Goal: Find specific page/section: Find specific page/section

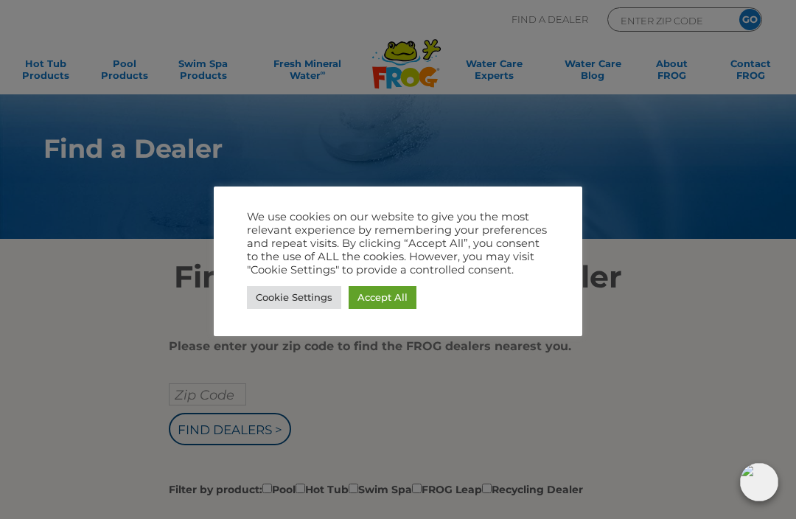
click at [393, 301] on link "Accept All" at bounding box center [382, 297] width 68 height 23
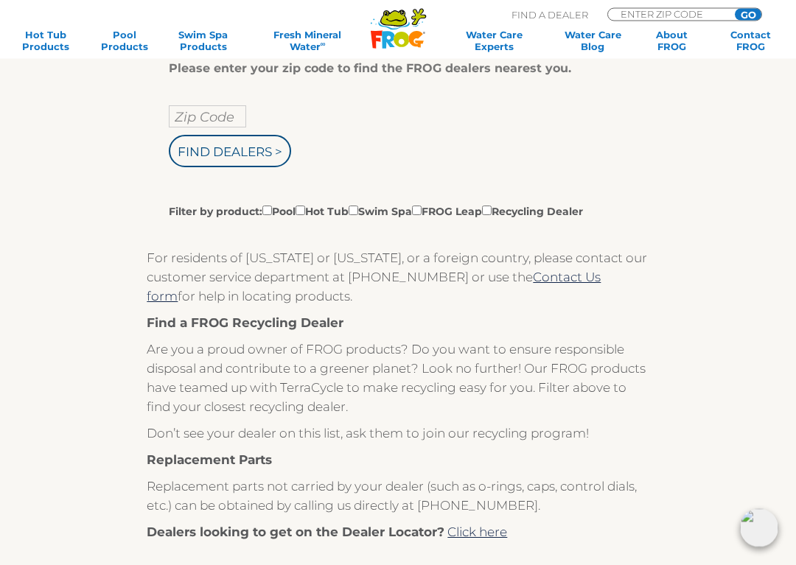
scroll to position [278, 0]
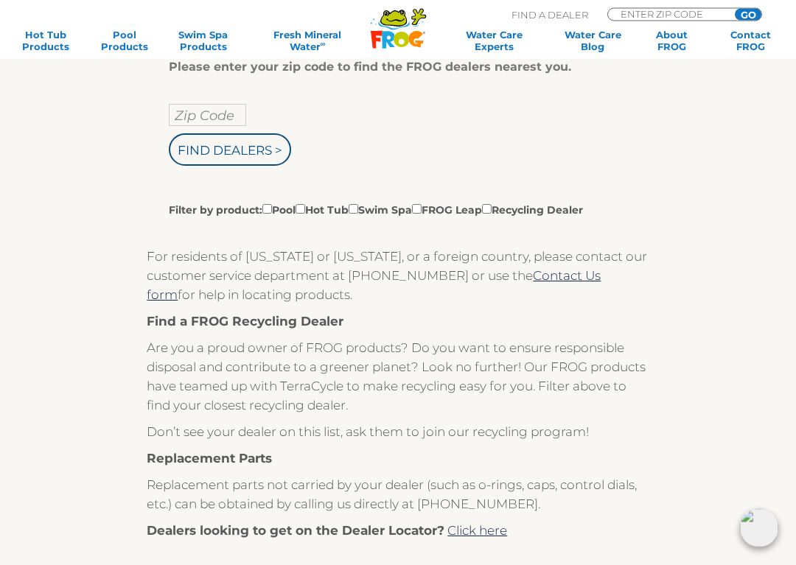
click at [266, 209] on input "Filter by product: Pool Hot Tub Swim Spa FROG Leap Recycling Dealer" at bounding box center [267, 210] width 10 height 10
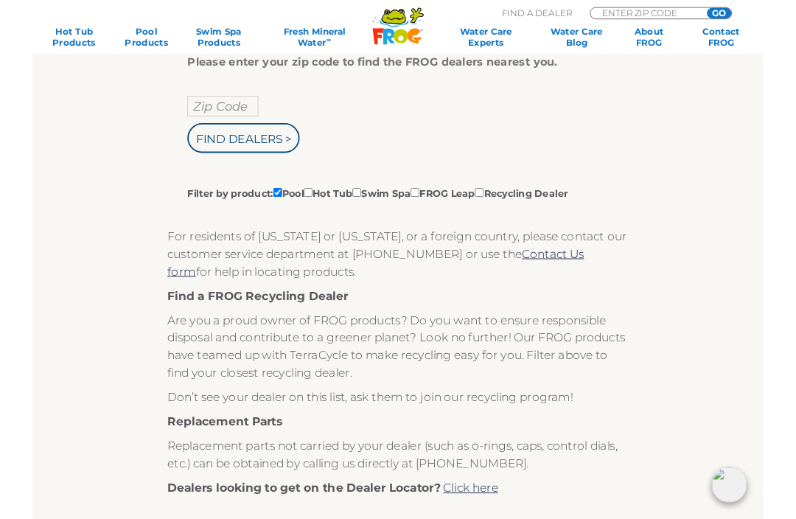
scroll to position [276, 0]
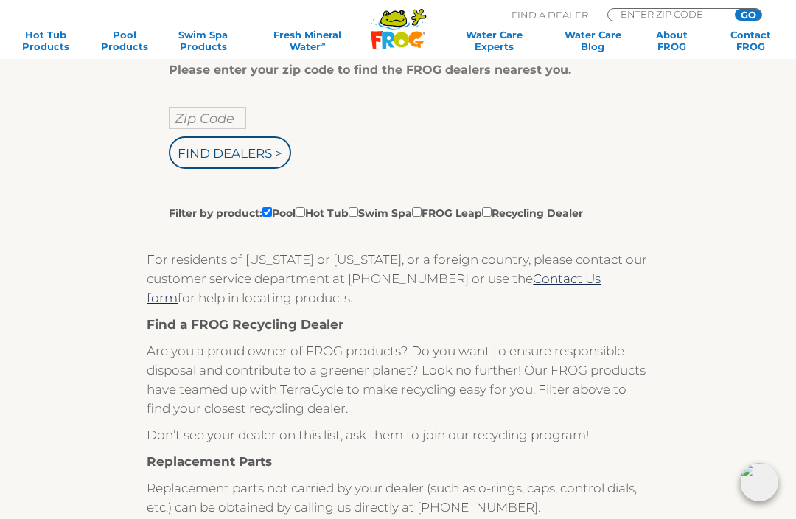
click at [575, 284] on p "For residents of [US_STATE] or [US_STATE], or a foreign country, please contact…" at bounding box center [398, 278] width 502 height 57
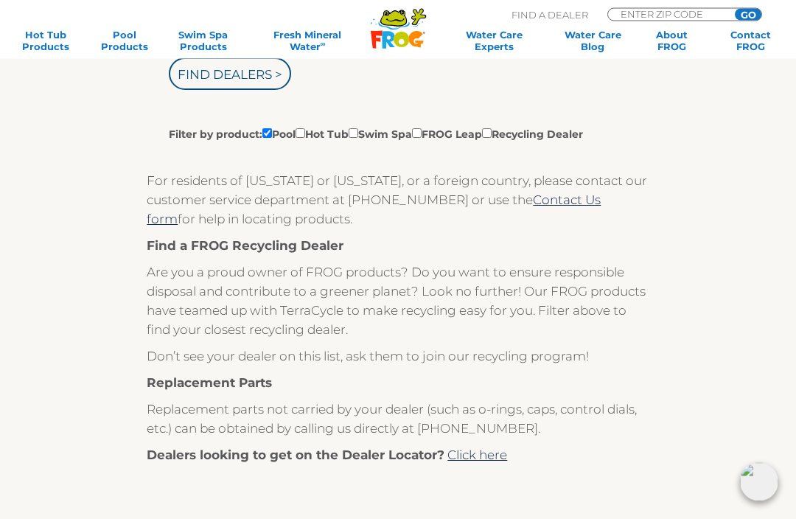
scroll to position [345, 0]
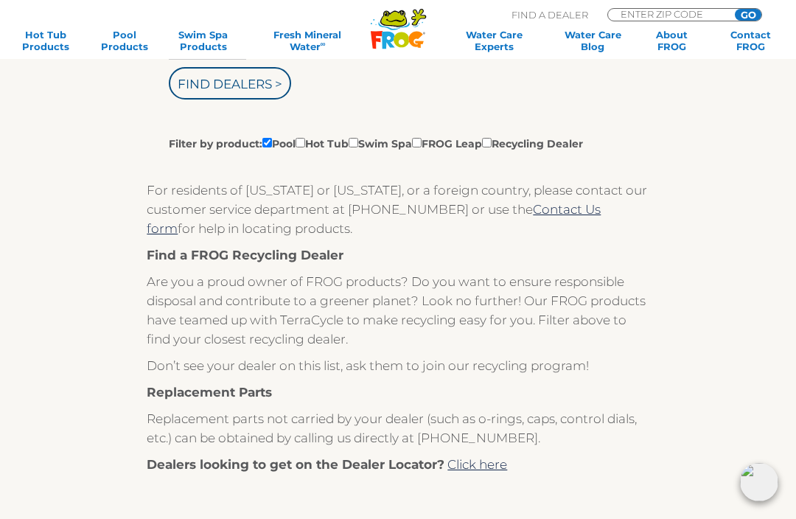
click at [267, 147] on input "Filter by product: Pool Hot Tub Swim Spa FROG Leap Recycling Dealer" at bounding box center [267, 143] width 10 height 10
click at [315, 138] on label "Filter by product: Pool Hot Tub Swim Spa FROG Leap Recycling Dealer" at bounding box center [376, 143] width 414 height 16
click at [272, 138] on input "Filter by product: Pool Hot Tub Swim Spa FROG Leap Recycling Dealer" at bounding box center [267, 143] width 10 height 10
checkbox input "true"
click at [305, 144] on input "Filter by product: Pool Hot Tub Swim Spa FROG Leap Recycling Dealer" at bounding box center [300, 143] width 10 height 10
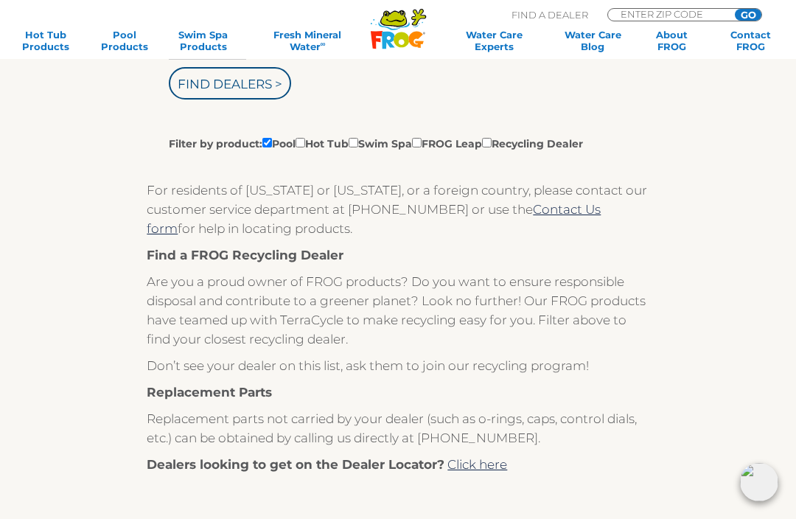
checkbox input "true"
click at [271, 144] on input "Filter by product: Pool Hot Tub Swim Spa FROG Leap Recycling Dealer" at bounding box center [267, 143] width 10 height 10
checkbox input "false"
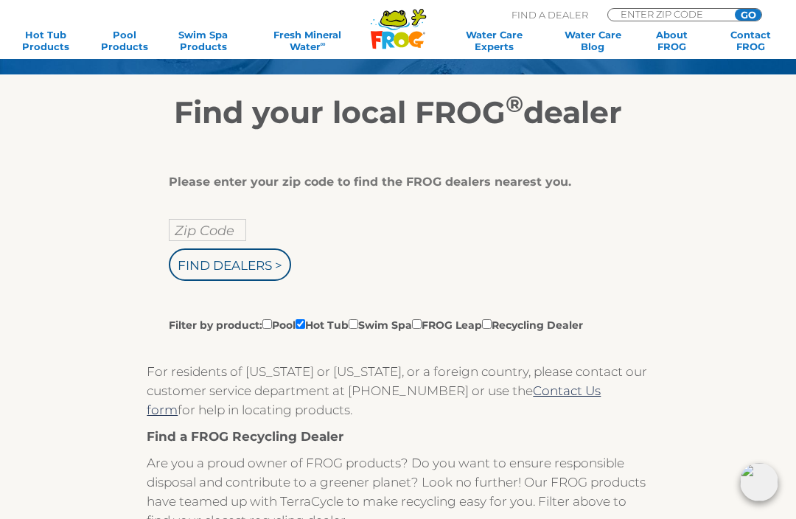
scroll to position [164, 0]
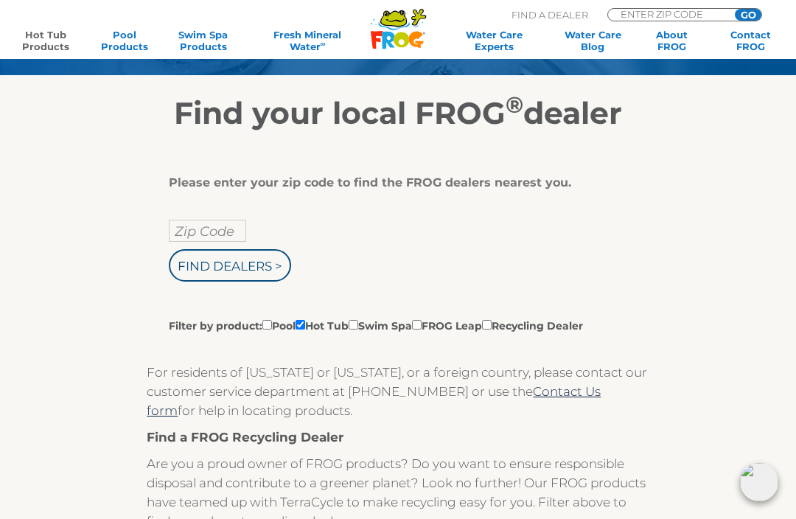
click at [46, 43] on link "Hot Tub Products" at bounding box center [45, 41] width 61 height 24
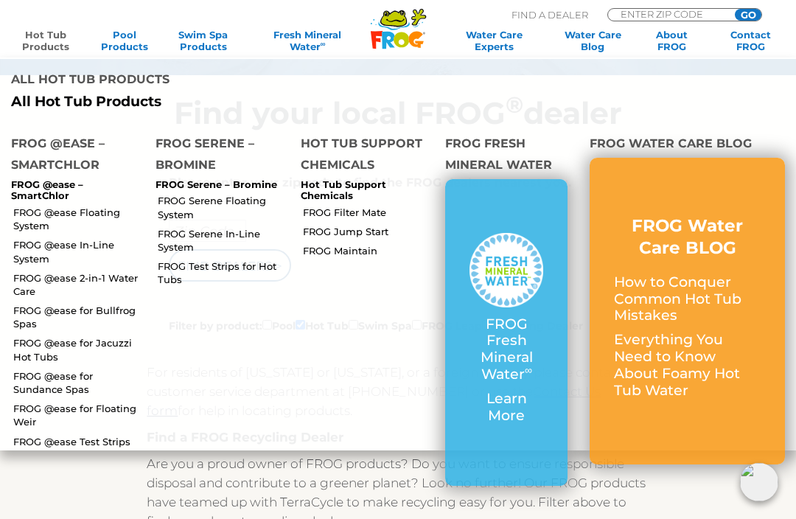
click at [42, 214] on link "FROG @ease Floating System" at bounding box center [78, 219] width 131 height 27
